Goal: Find specific page/section: Find specific page/section

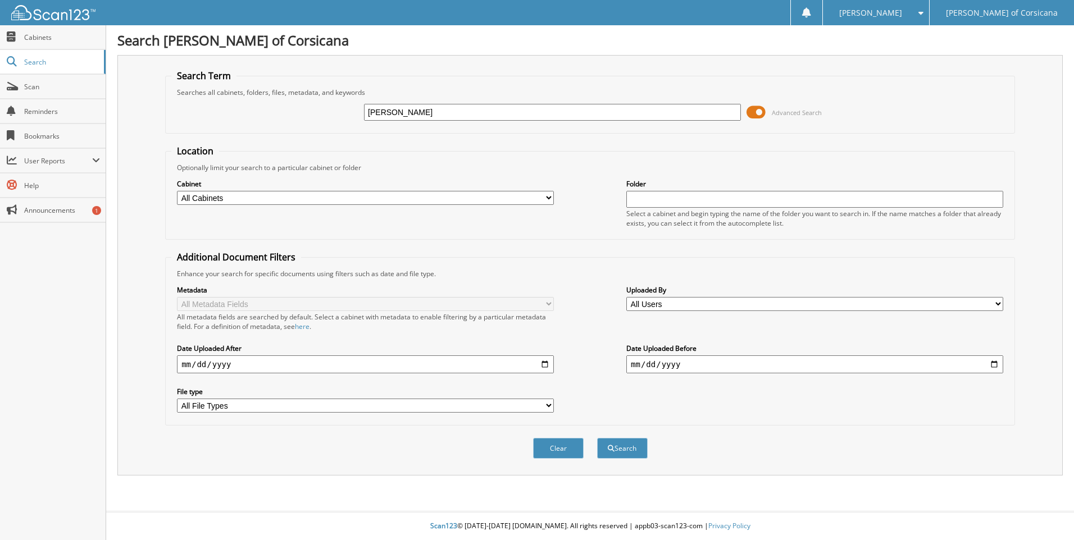
type input "[PERSON_NAME]"
click at [597, 438] on button "Search" at bounding box center [622, 448] width 51 height 21
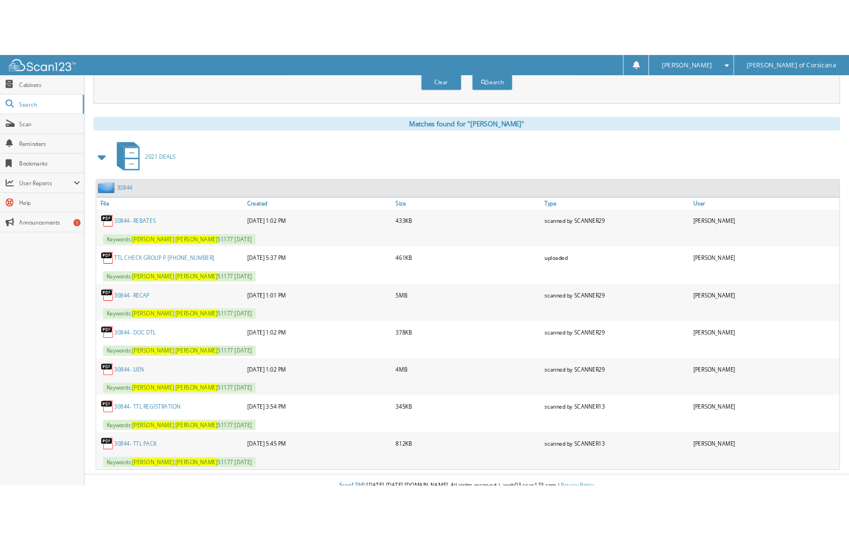
scroll to position [430, 0]
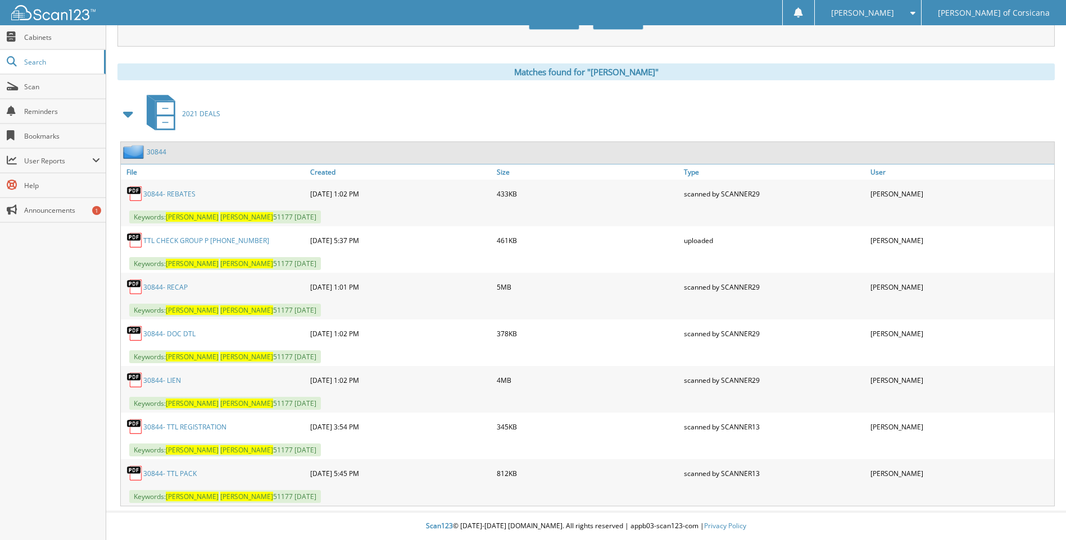
click at [164, 378] on link "30844- LIEN" at bounding box center [162, 381] width 38 height 10
click at [174, 426] on link "30844- TTL REGISTRATION" at bounding box center [184, 427] width 83 height 10
click at [171, 475] on link "30844- TTL PACK" at bounding box center [169, 474] width 53 height 10
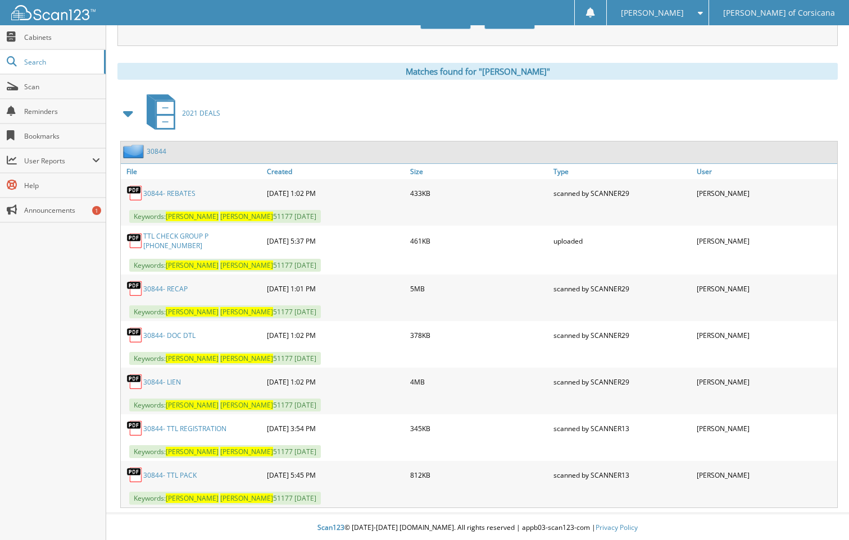
click at [174, 384] on link "30844- LIEN" at bounding box center [162, 383] width 38 height 10
